Goal: Task Accomplishment & Management: Use online tool/utility

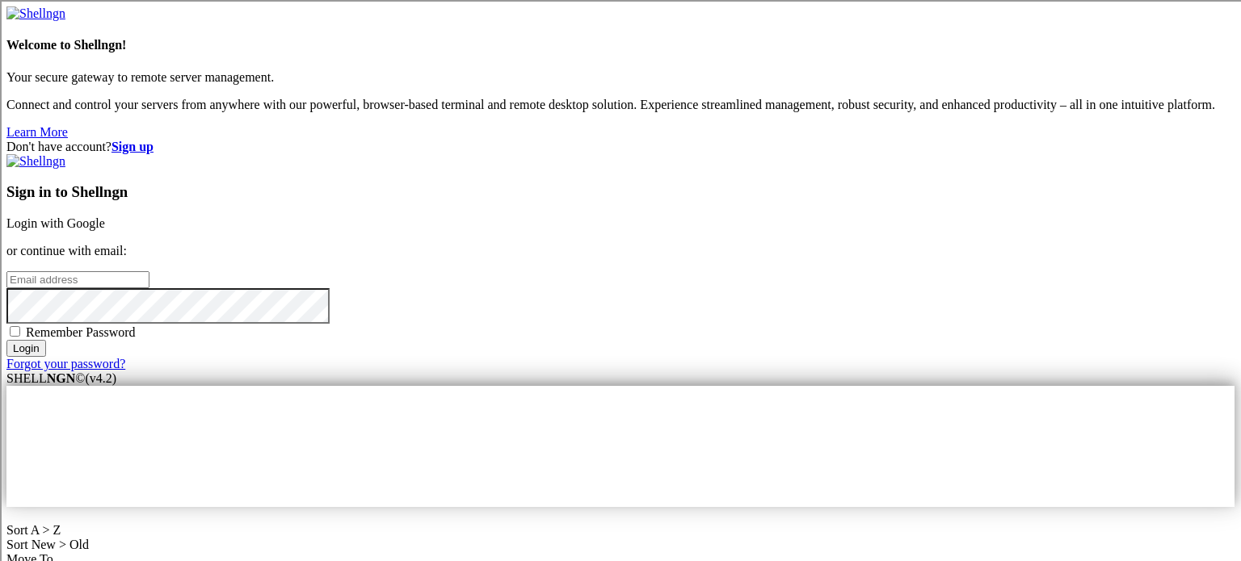
type input "[PERSON_NAME]"
click at [105, 216] on link "Login with Google" at bounding box center [55, 223] width 99 height 14
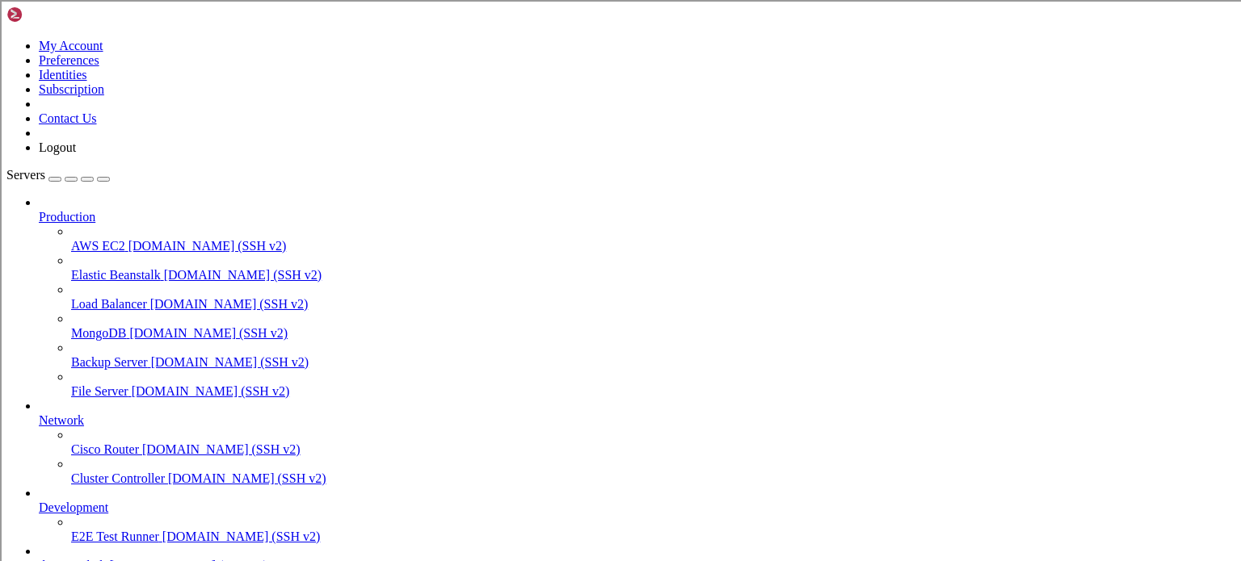
scroll to position [90, 0]
click at [120, 559] on link "the main hub [DOMAIN_NAME] (SSH v2)" at bounding box center [636, 566] width 1195 height 15
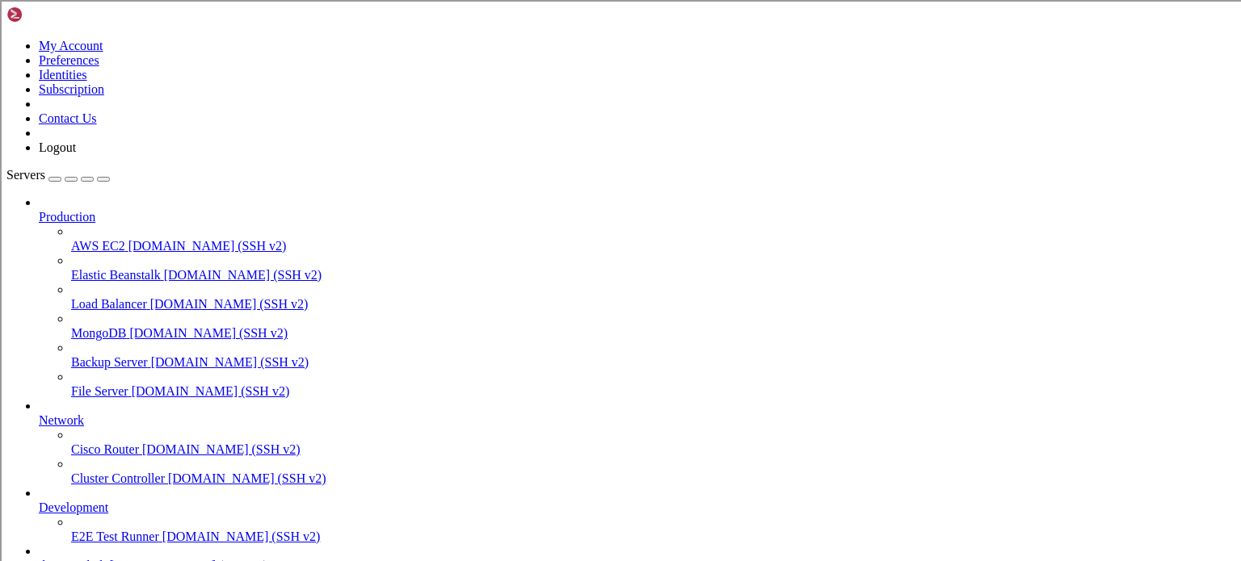
scroll to position [925634, 0]
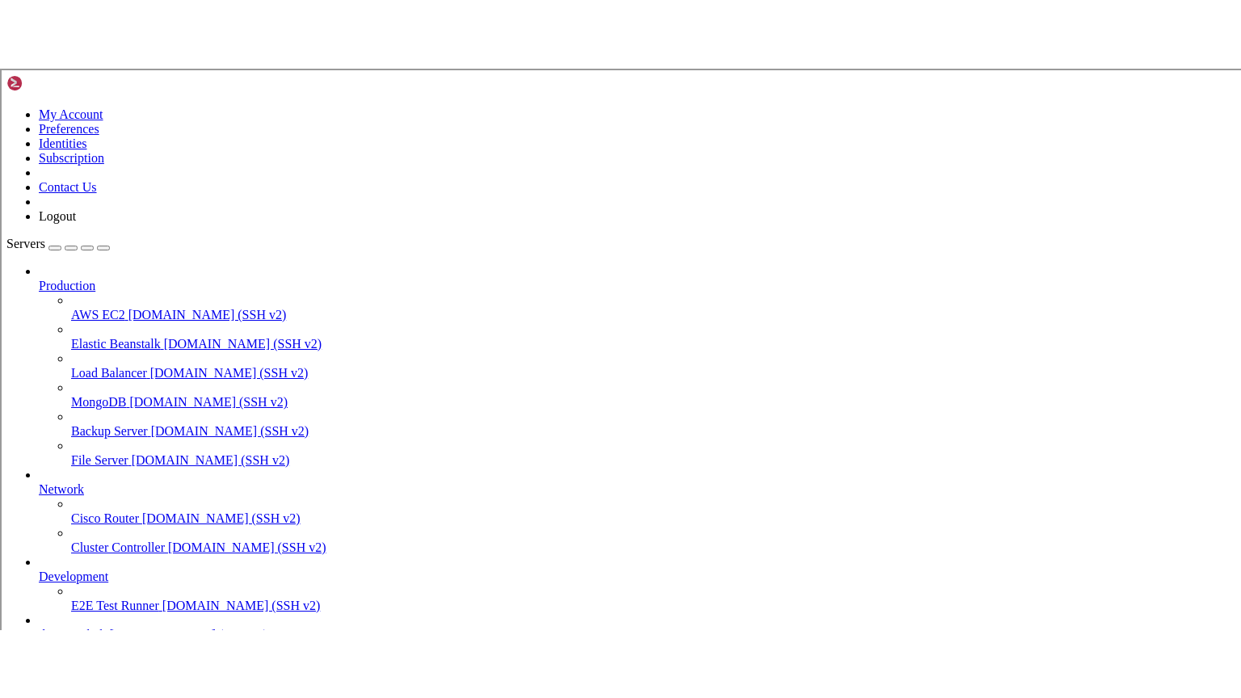
scroll to position [927058, 0]
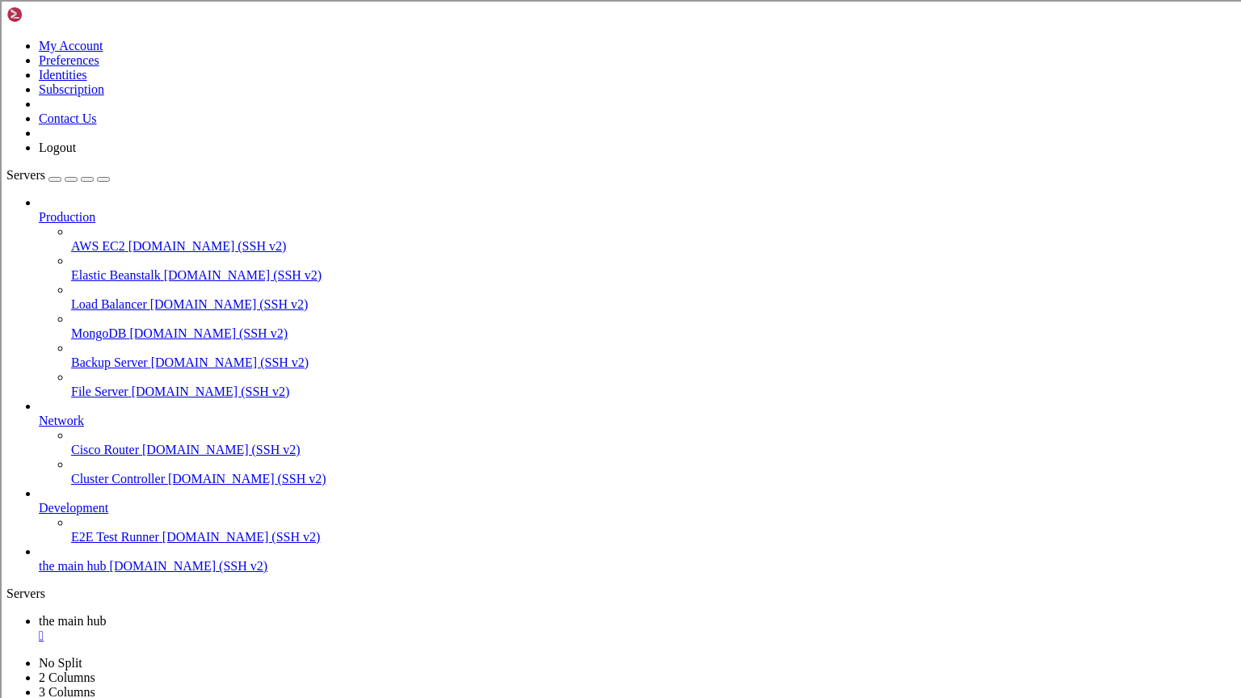
scroll to position [926928, 0]
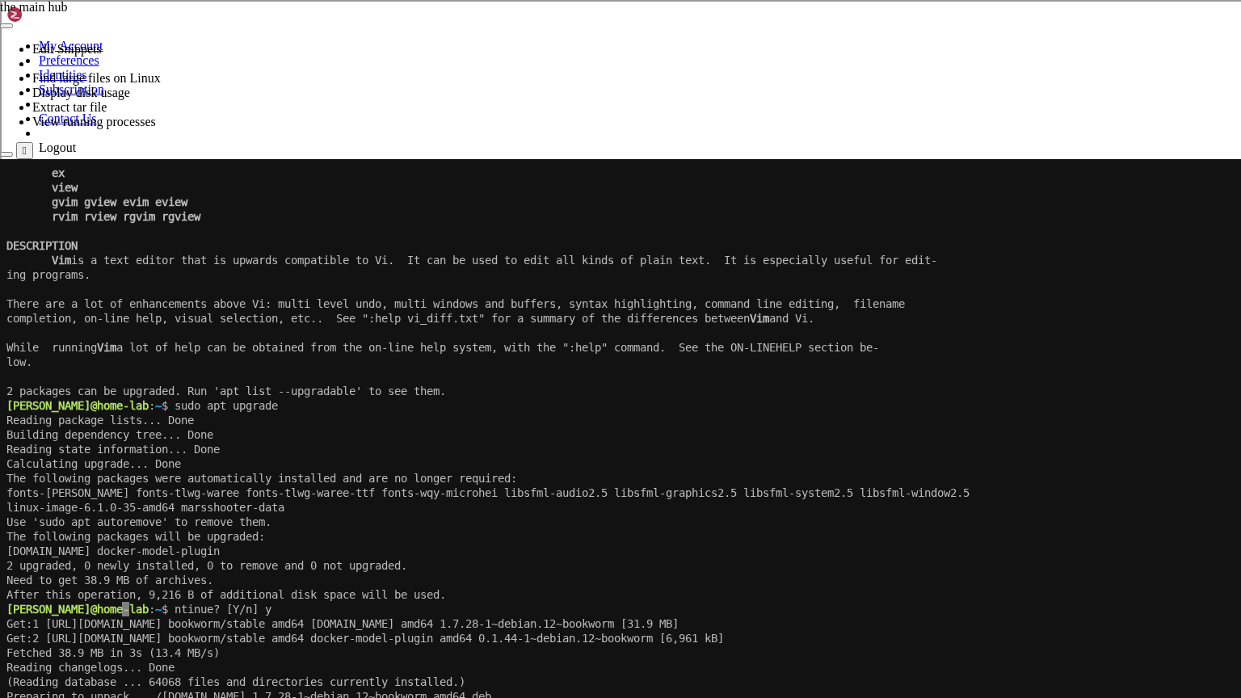
click at [311, 561] on x-screen "ex view gvim gview evim eview rvim rview rgvim rgview DESCRIPTION Vim is a text…" at bounding box center [620, 508] width 1241 height 698
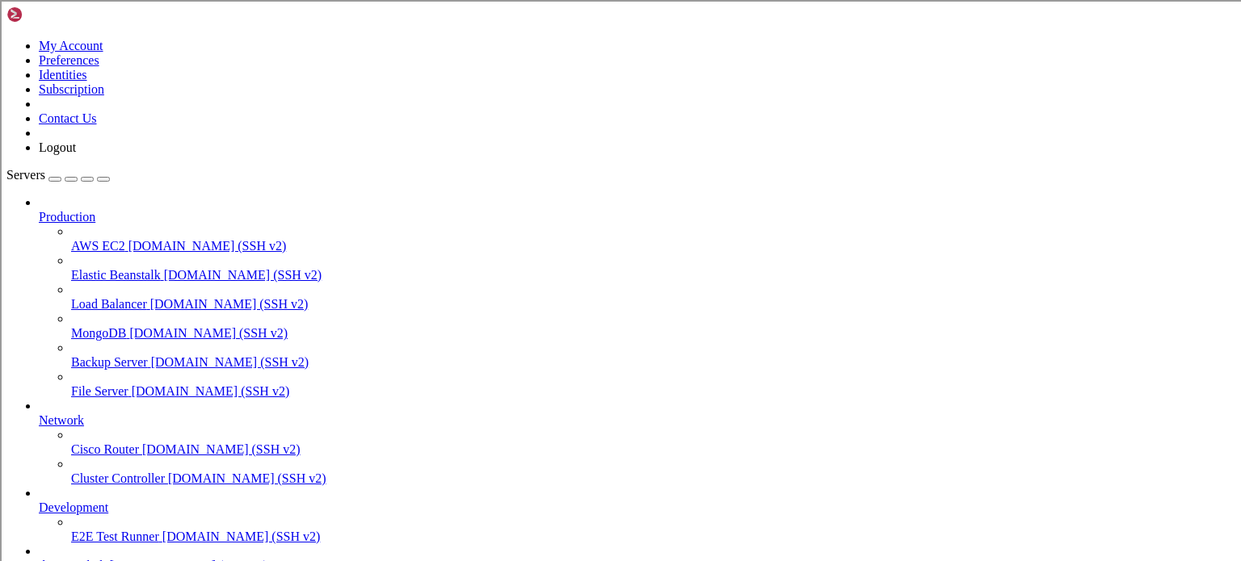
scroll to position [927800, 0]
